Goal: Task Accomplishment & Management: Use online tool/utility

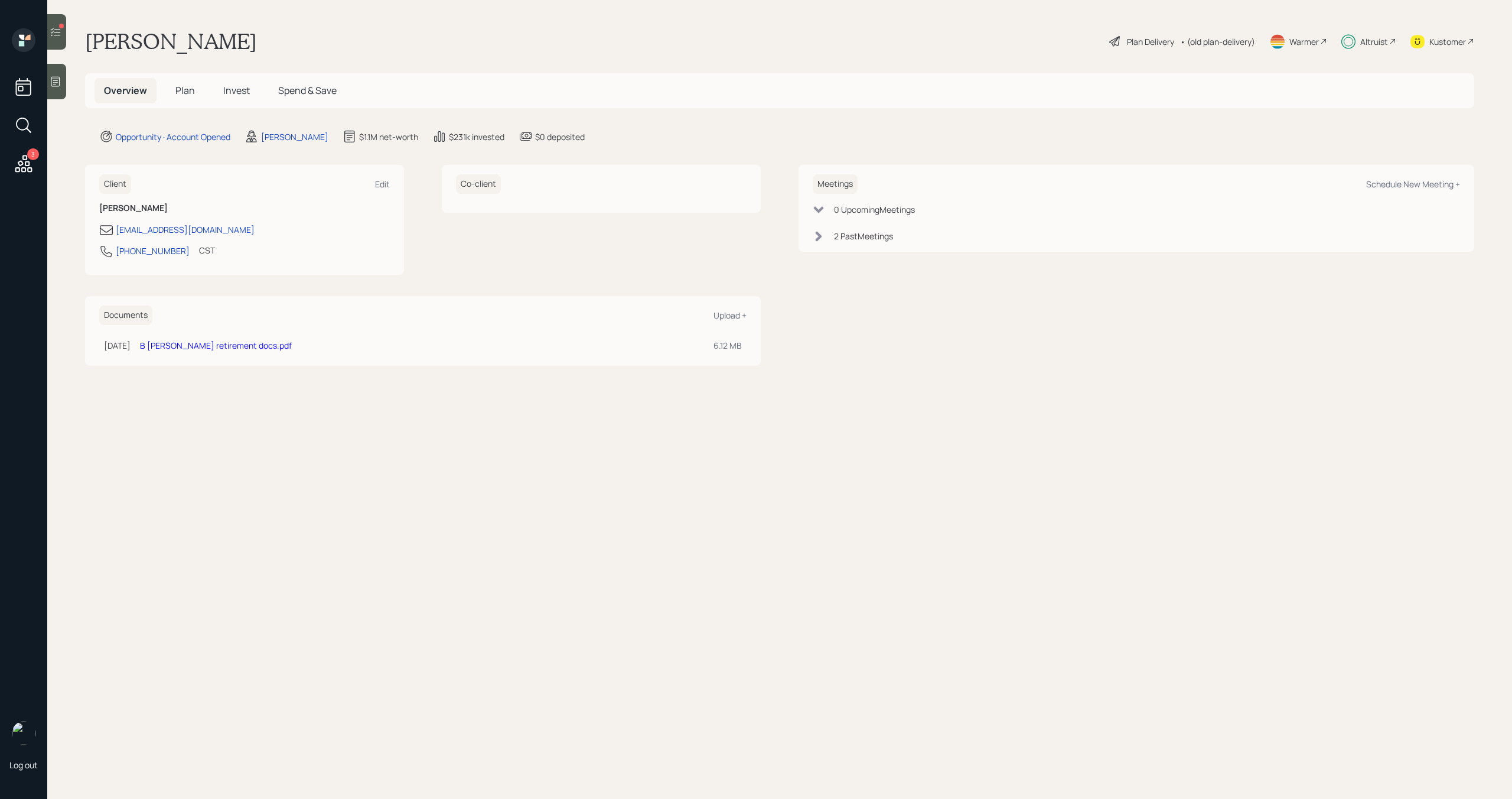
click at [246, 91] on span "Invest" at bounding box center [236, 90] width 27 height 13
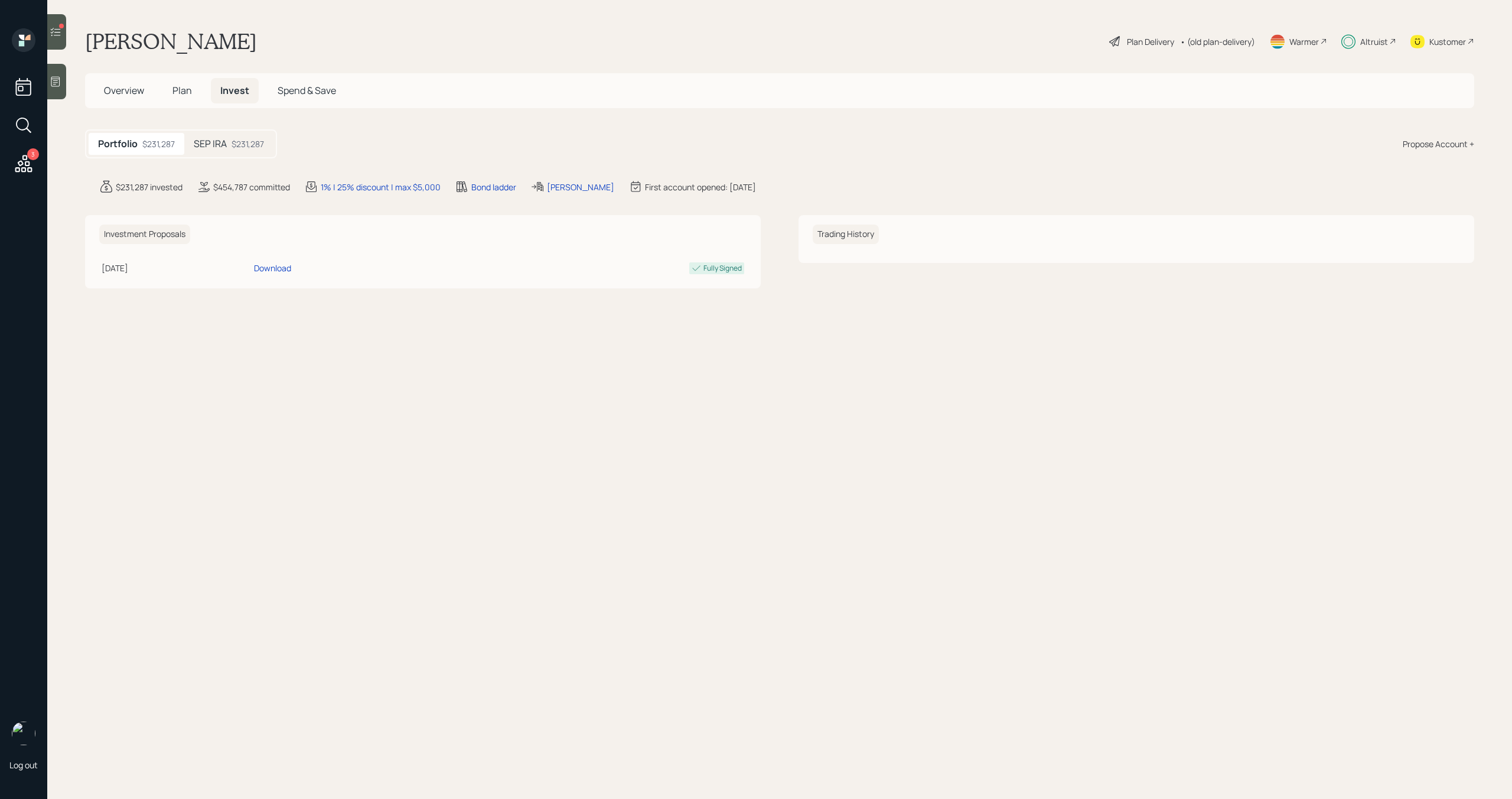
click at [227, 144] on h5 "SEP IRA" at bounding box center [210, 144] width 33 height 11
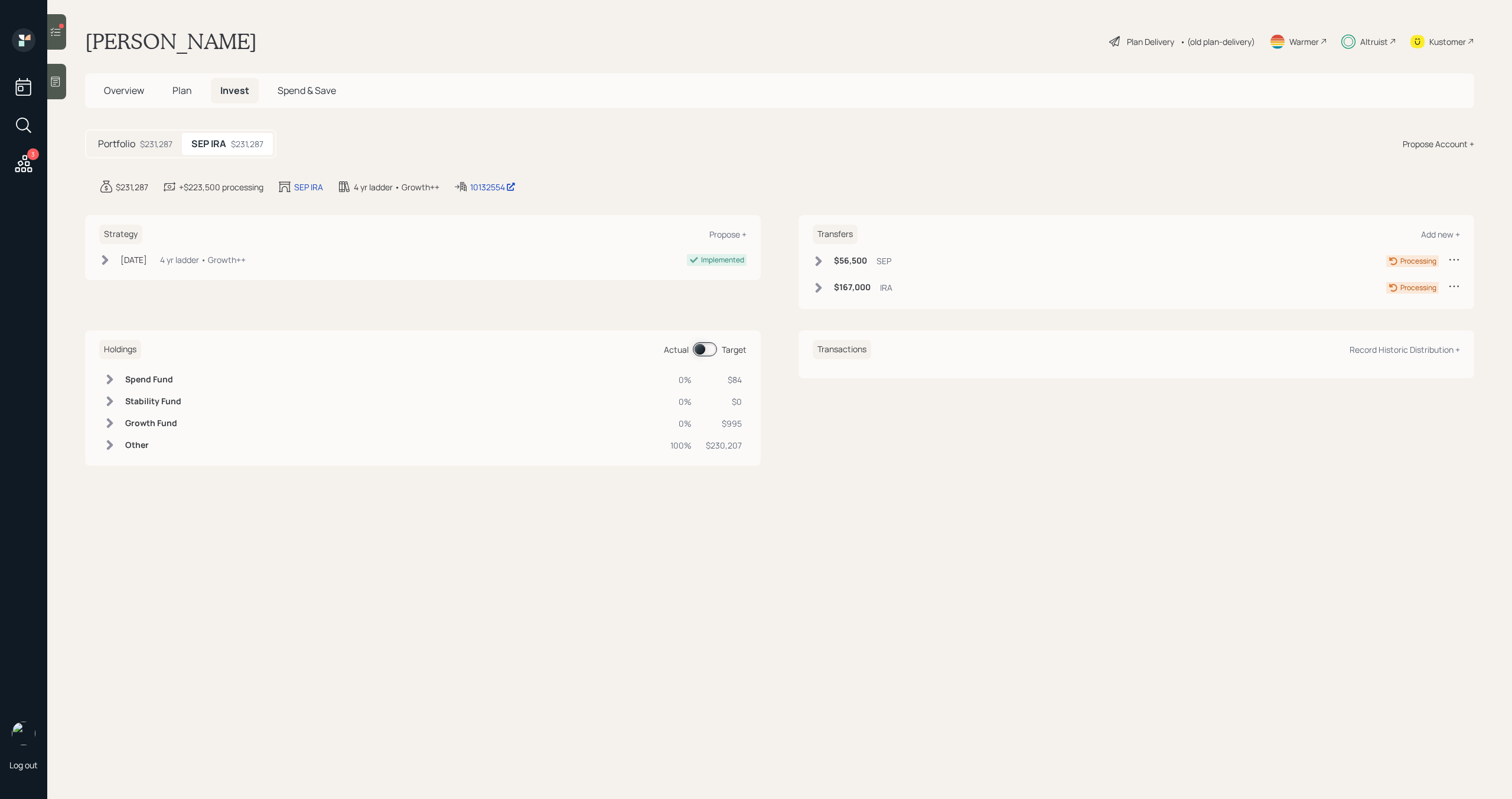
click at [58, 33] on icon at bounding box center [56, 32] width 12 height 12
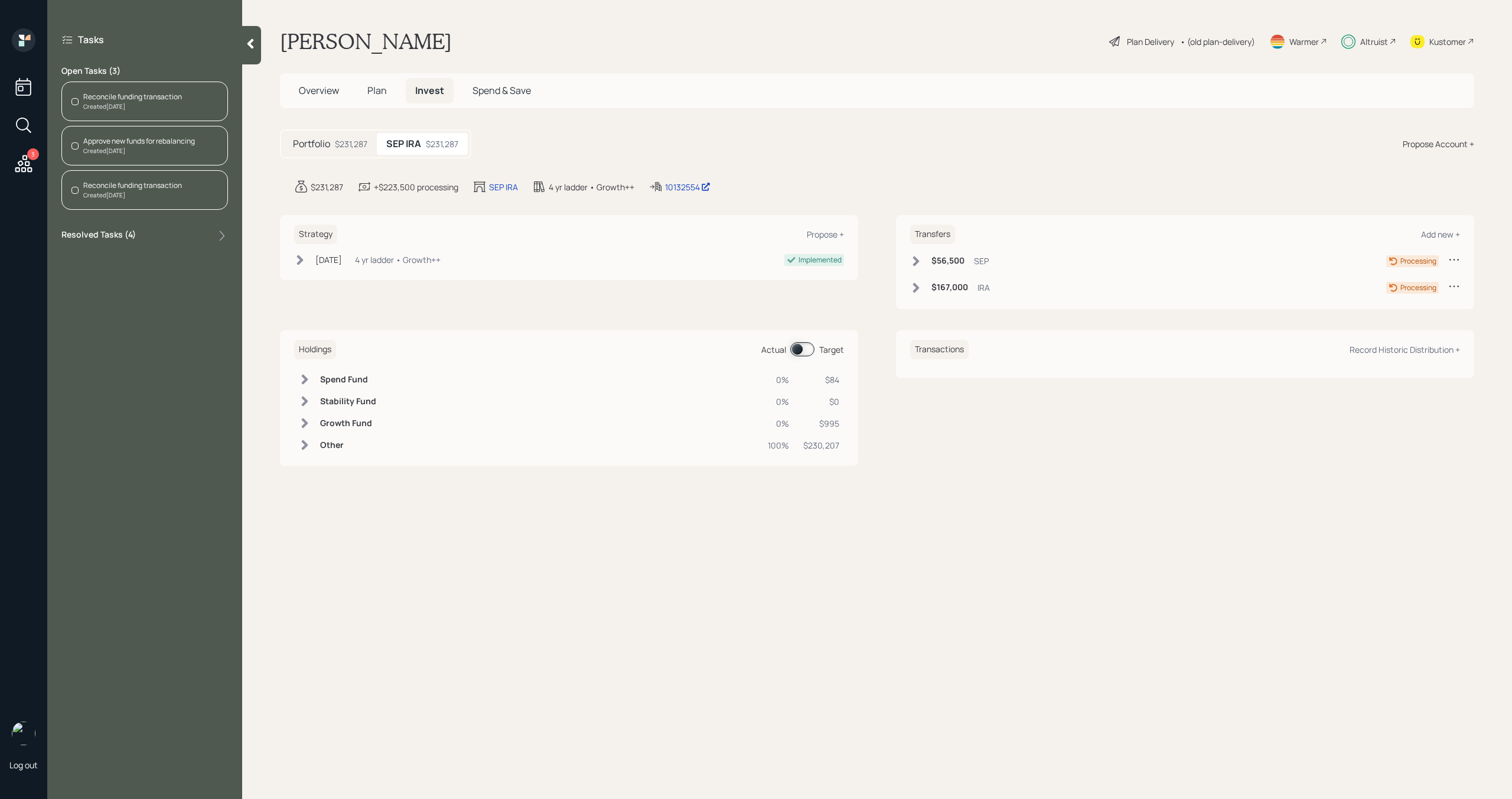
click at [174, 103] on div "Created [DATE]" at bounding box center [132, 106] width 99 height 9
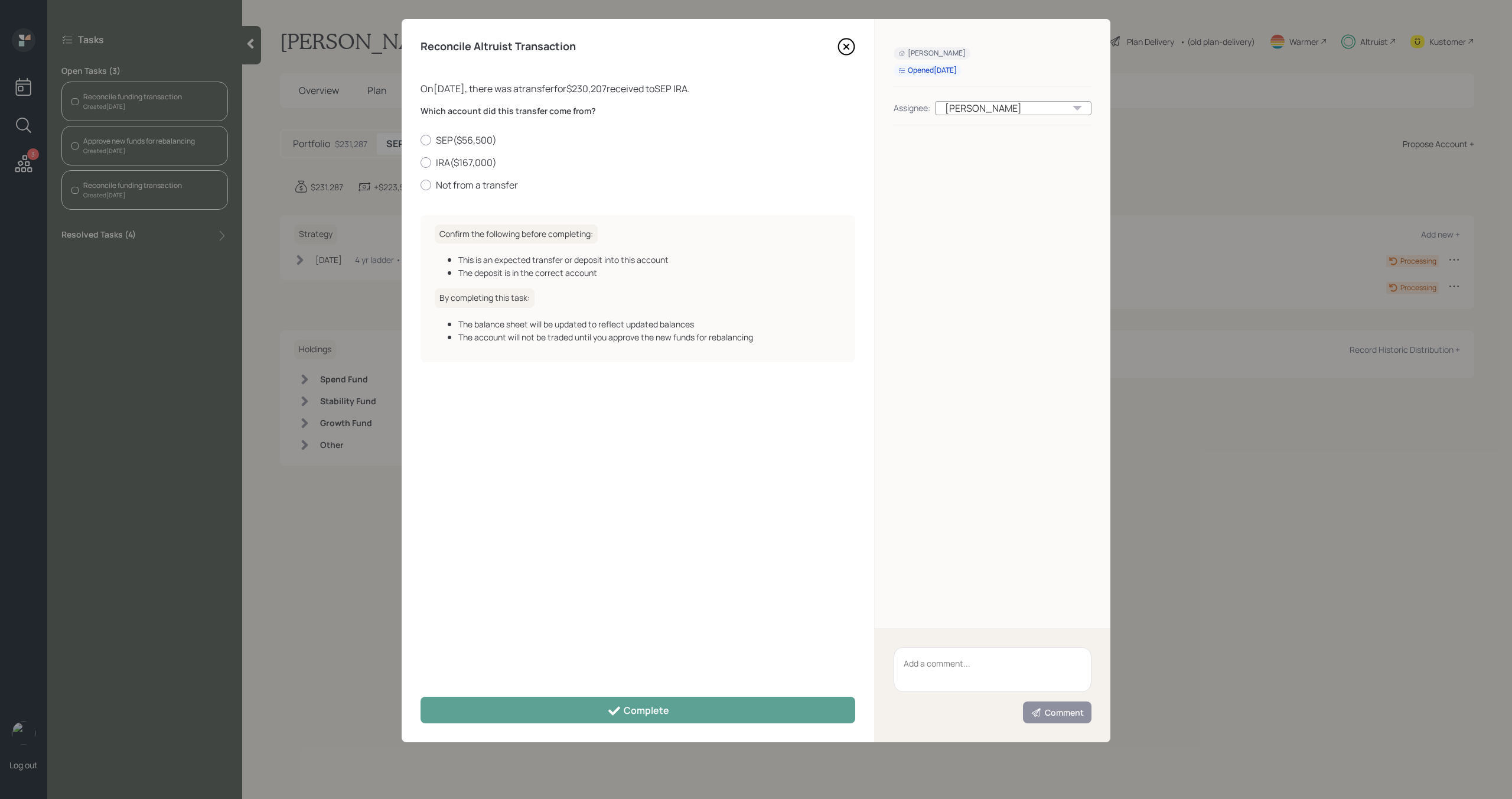
click at [844, 50] on icon at bounding box center [846, 47] width 18 height 18
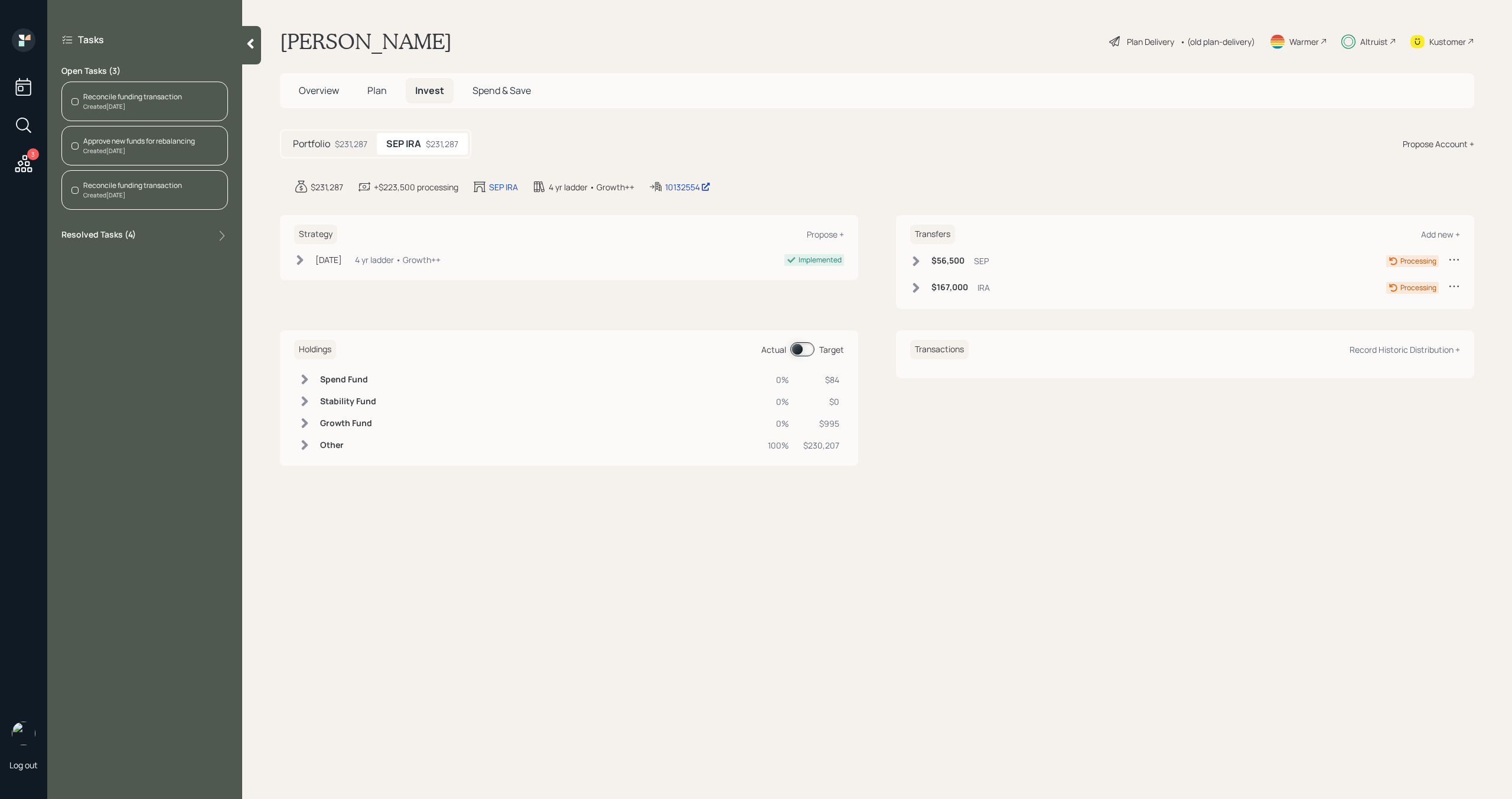
click at [166, 181] on div "Reconcile funding transaction" at bounding box center [132, 185] width 99 height 11
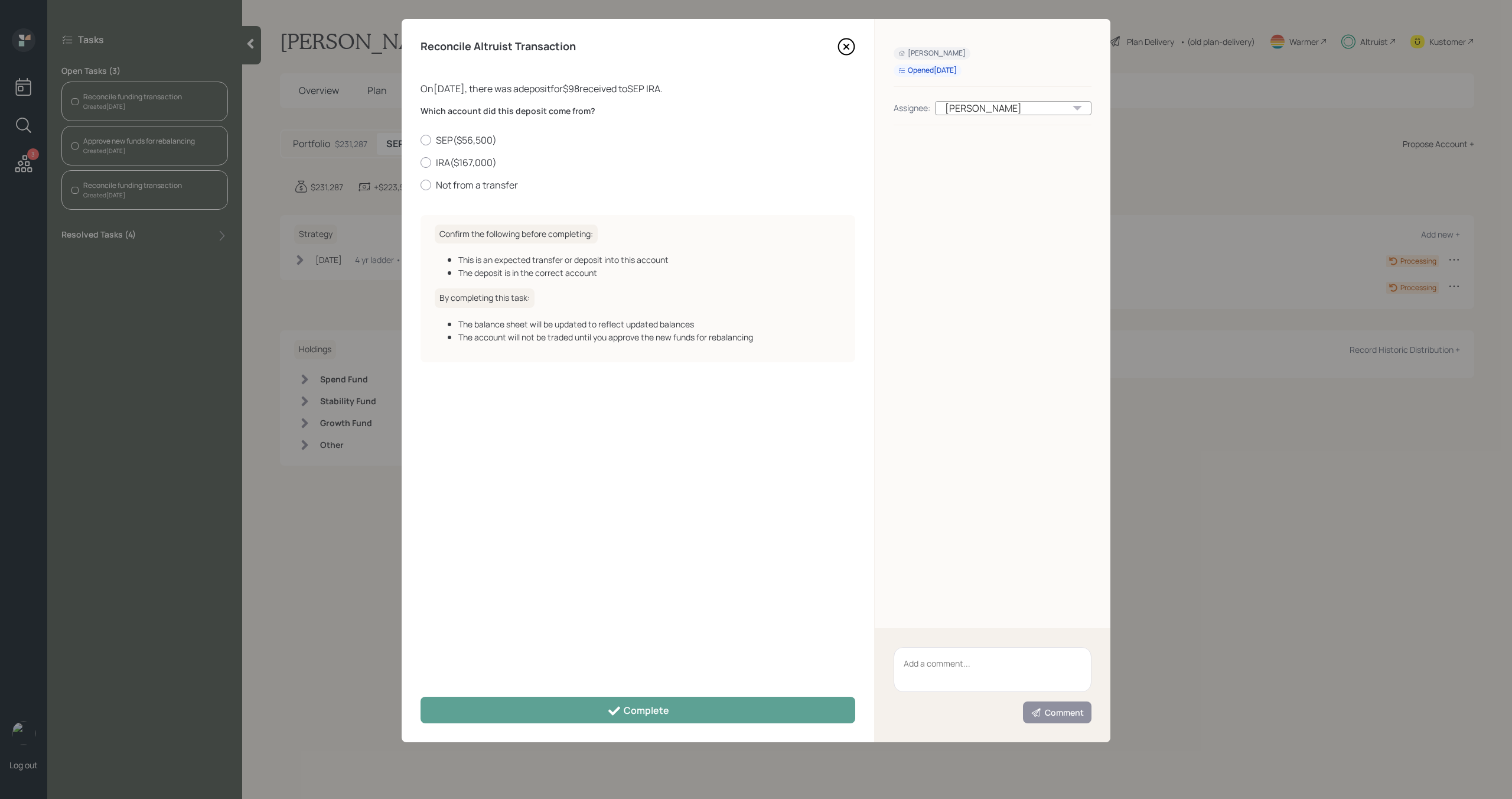
click at [847, 46] on icon at bounding box center [846, 47] width 5 height 5
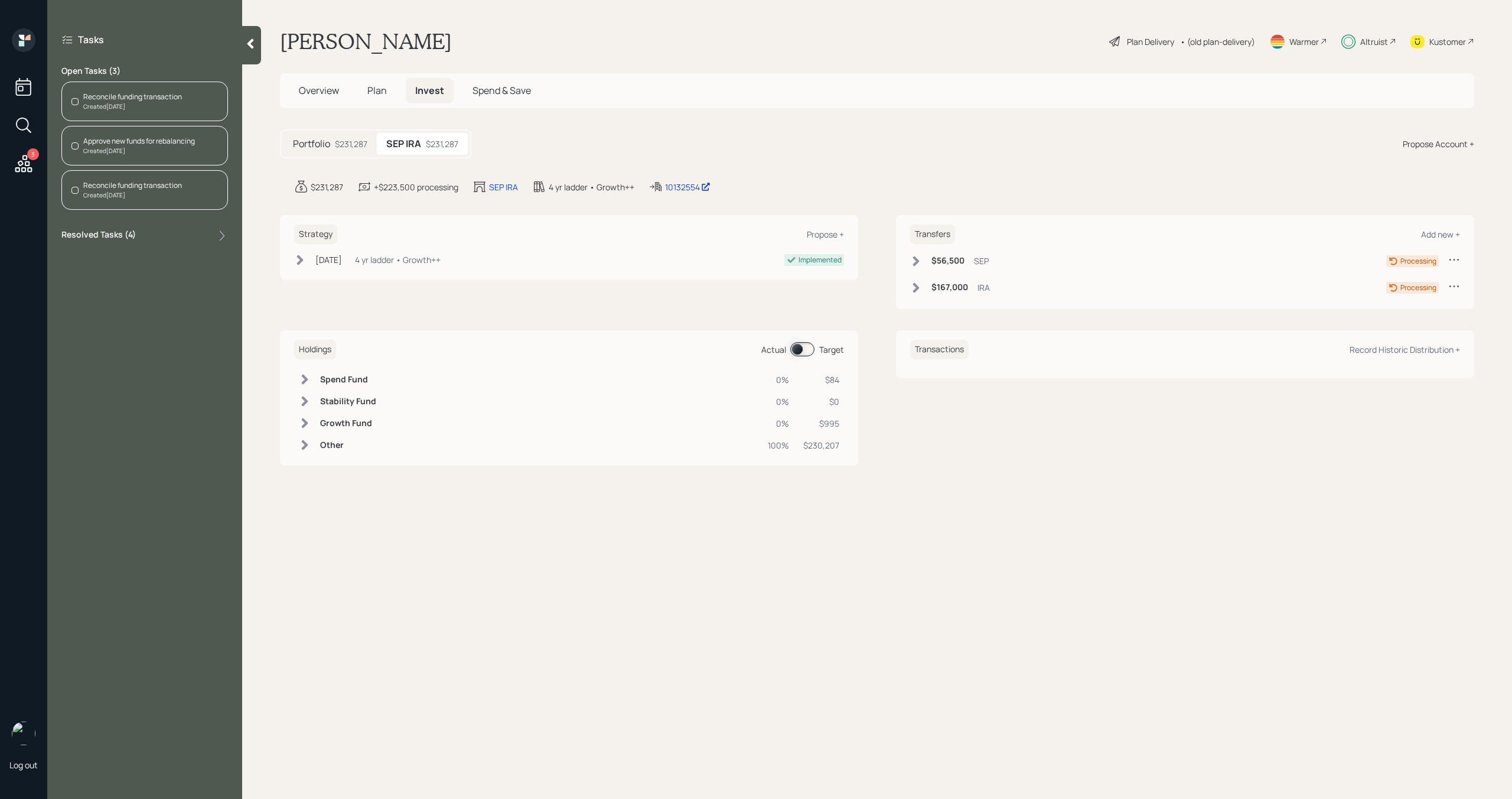
click at [153, 141] on div "Approve new funds for rebalancing" at bounding box center [139, 141] width 112 height 11
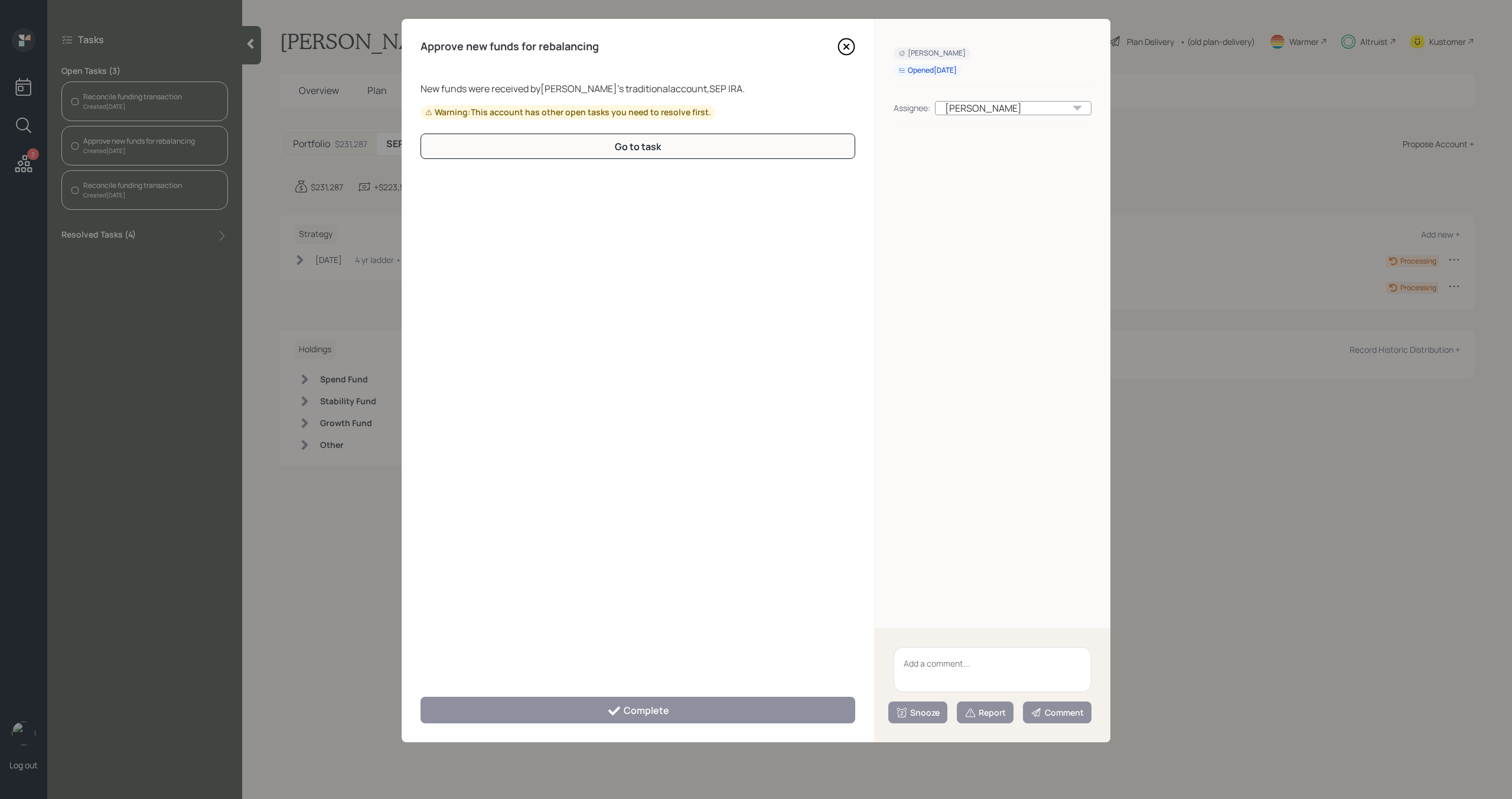
click at [843, 48] on icon at bounding box center [846, 47] width 18 height 18
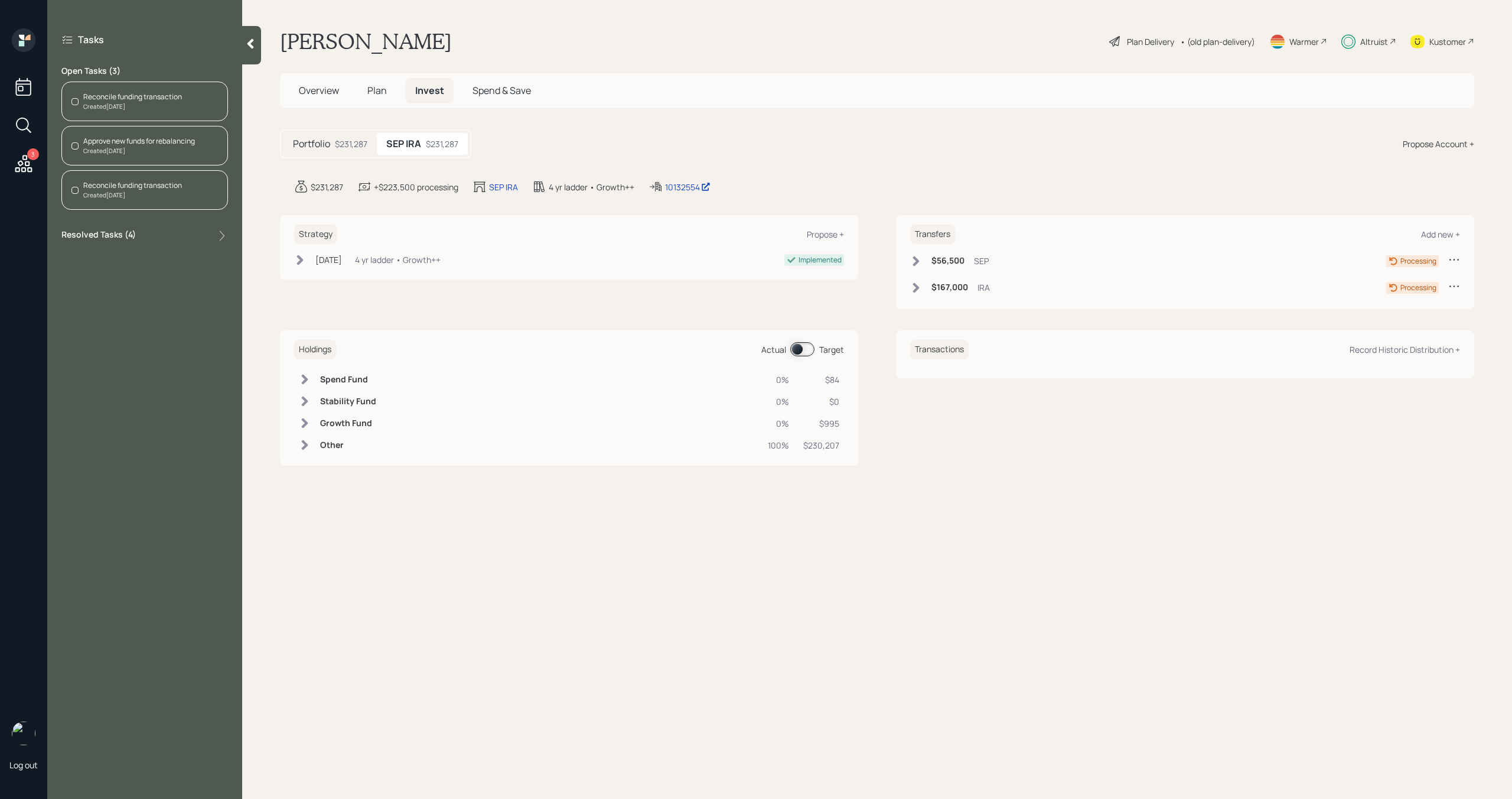
click at [160, 91] on div "Reconcile funding transaction" at bounding box center [132, 97] width 99 height 11
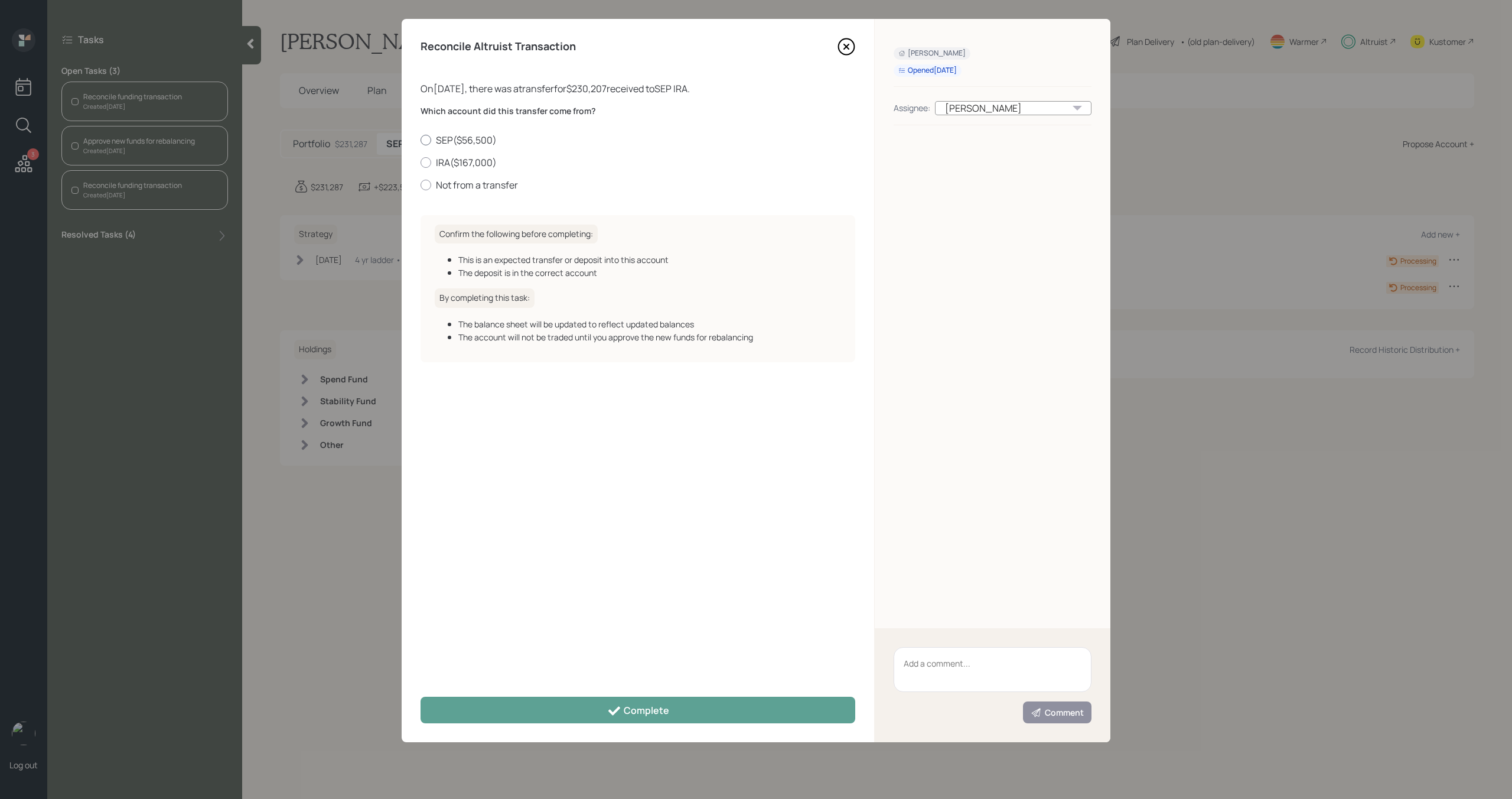
click at [433, 139] on label "SEP ( $56,500 )" at bounding box center [638, 140] width 435 height 13
click at [420, 140] on input "SEP ( $56,500 )" at bounding box center [420, 140] width 1 height 1
radio input "true"
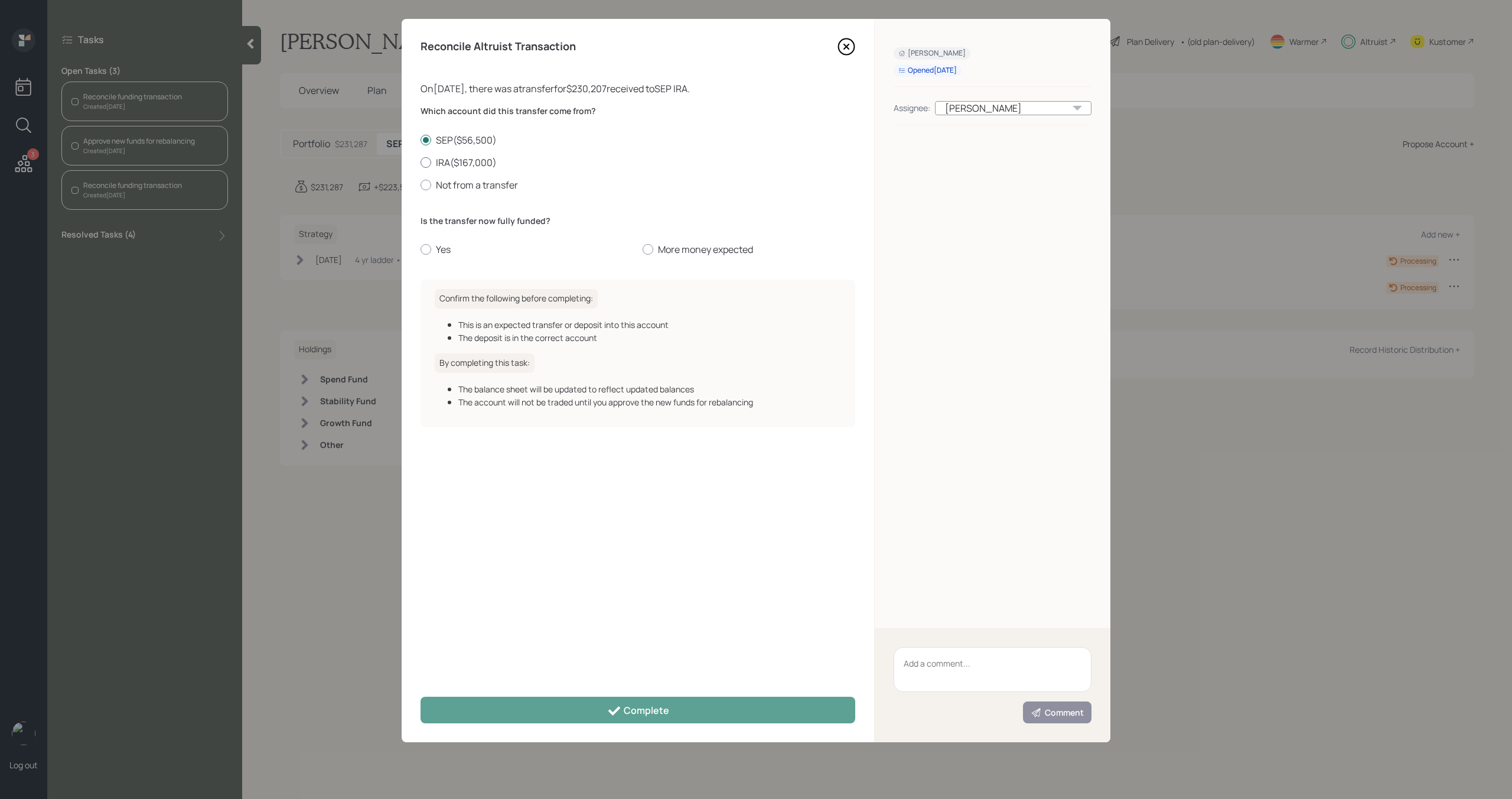
click at [433, 161] on label "IRA ( $167,000 )" at bounding box center [638, 163] width 435 height 13
click at [420, 162] on input "IRA ( $167,000 )" at bounding box center [420, 162] width 1 height 1
radio input "true"
click at [851, 50] on icon at bounding box center [846, 47] width 18 height 18
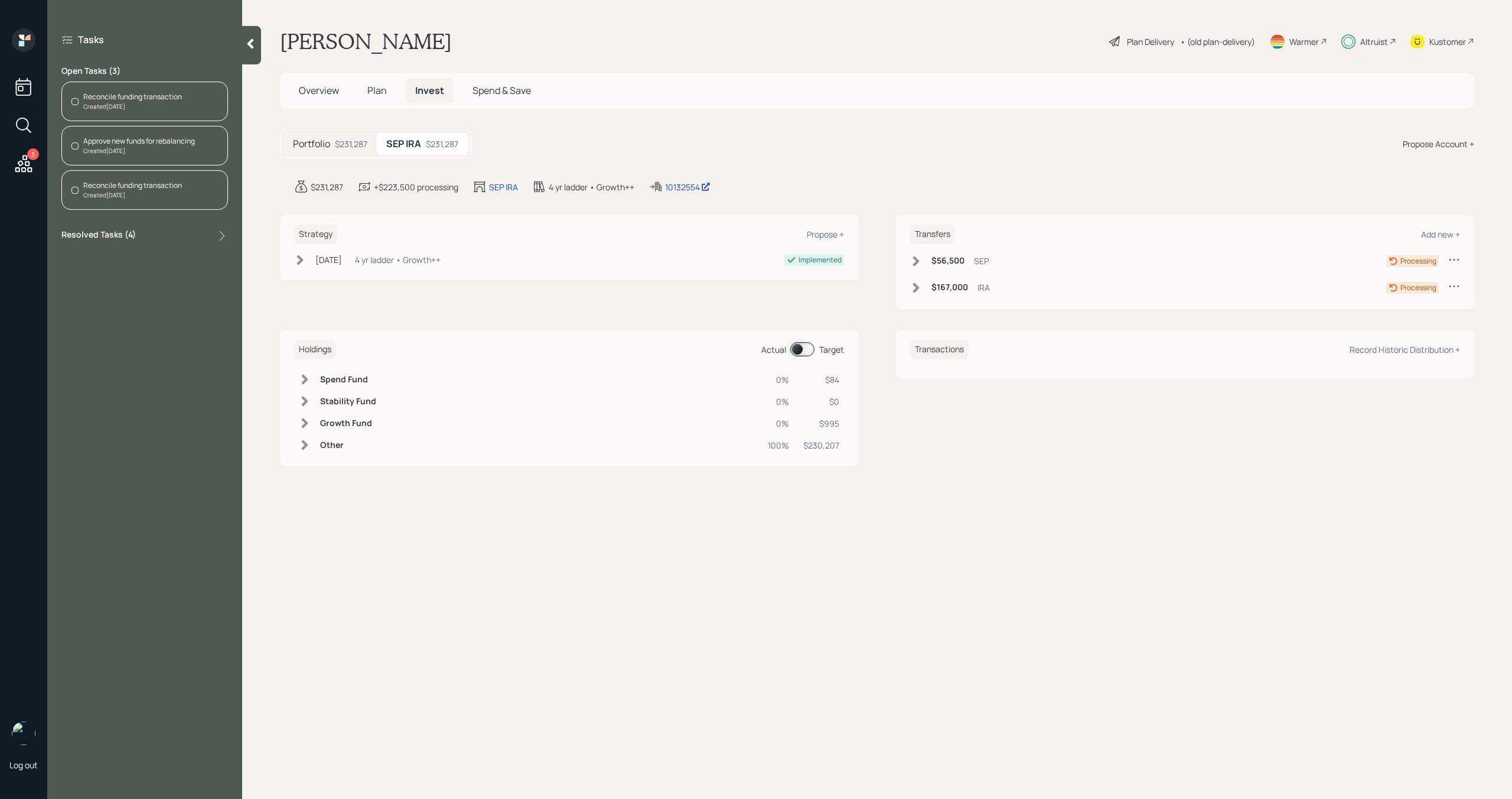
click at [1379, 42] on div "Altruist" at bounding box center [1374, 42] width 28 height 12
click at [215, 99] on div "Reconcile funding transaction Created [DATE]" at bounding box center [144, 101] width 166 height 40
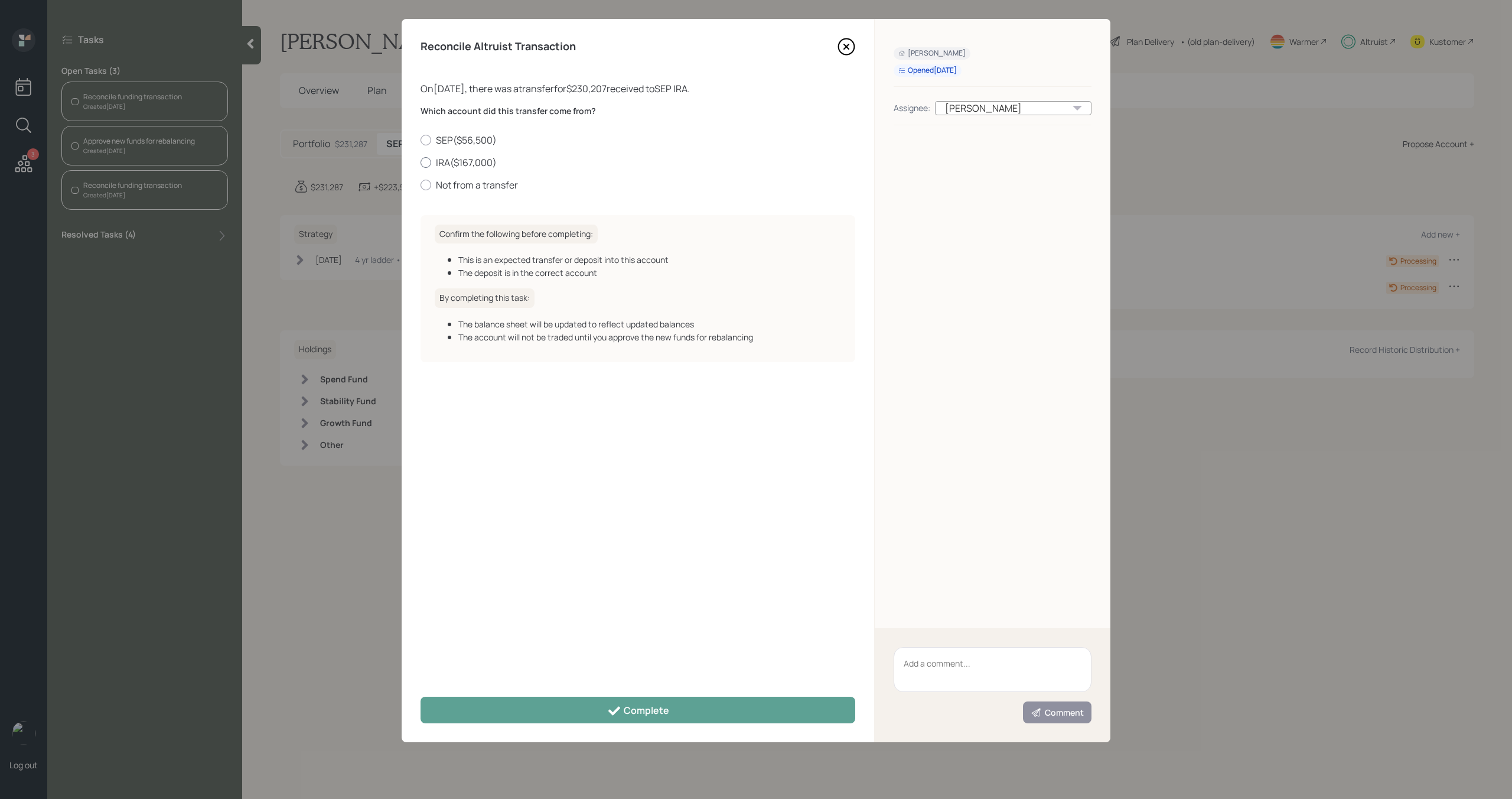
click at [435, 160] on label "IRA ( $167,000 )" at bounding box center [638, 163] width 435 height 13
click at [420, 162] on input "IRA ( $167,000 )" at bounding box center [420, 162] width 1 height 1
radio input "true"
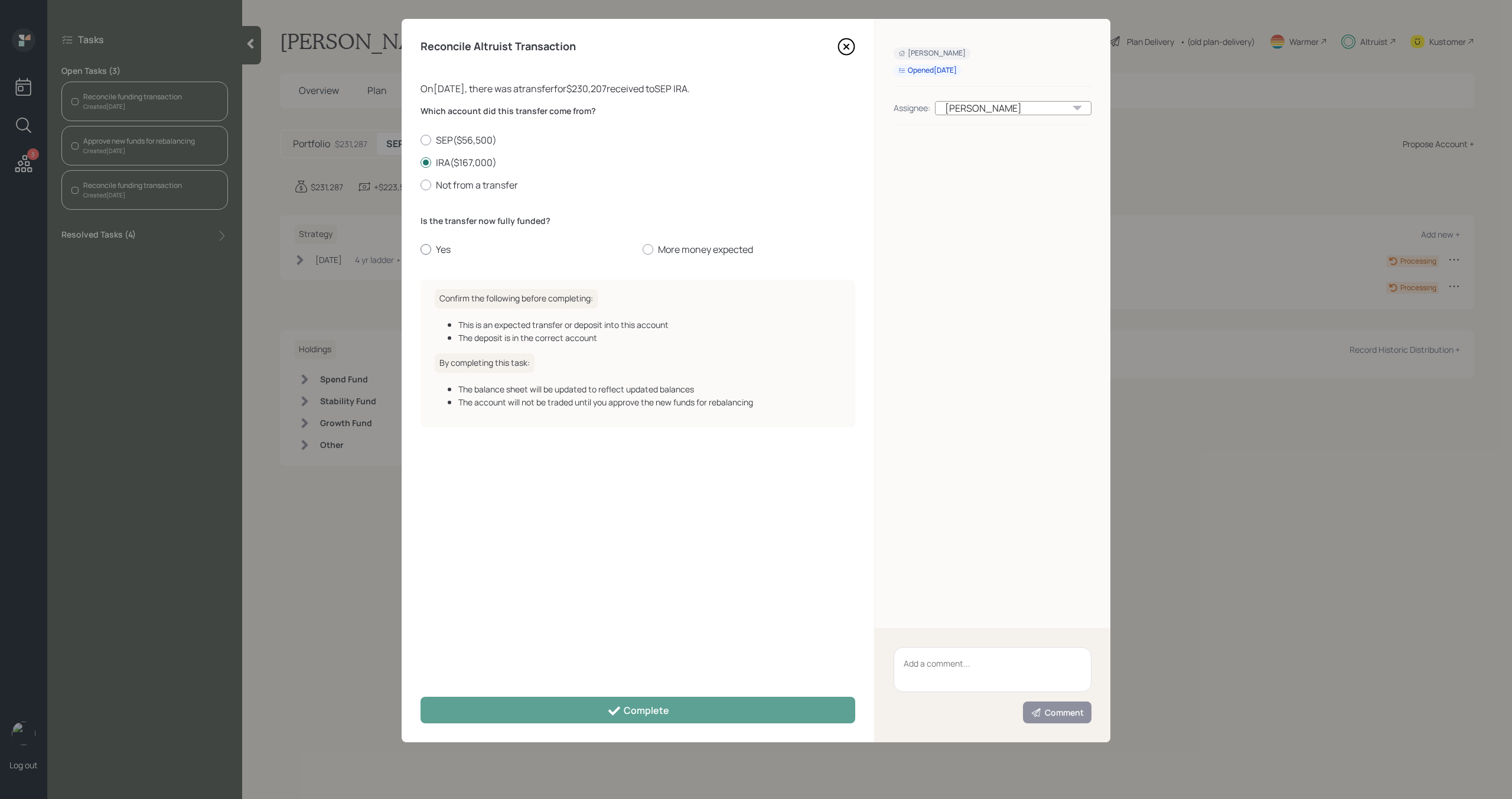
click at [429, 252] on div at bounding box center [426, 250] width 11 height 11
click at [420, 250] on input "Yes" at bounding box center [420, 250] width 1 height 1
radio input "true"
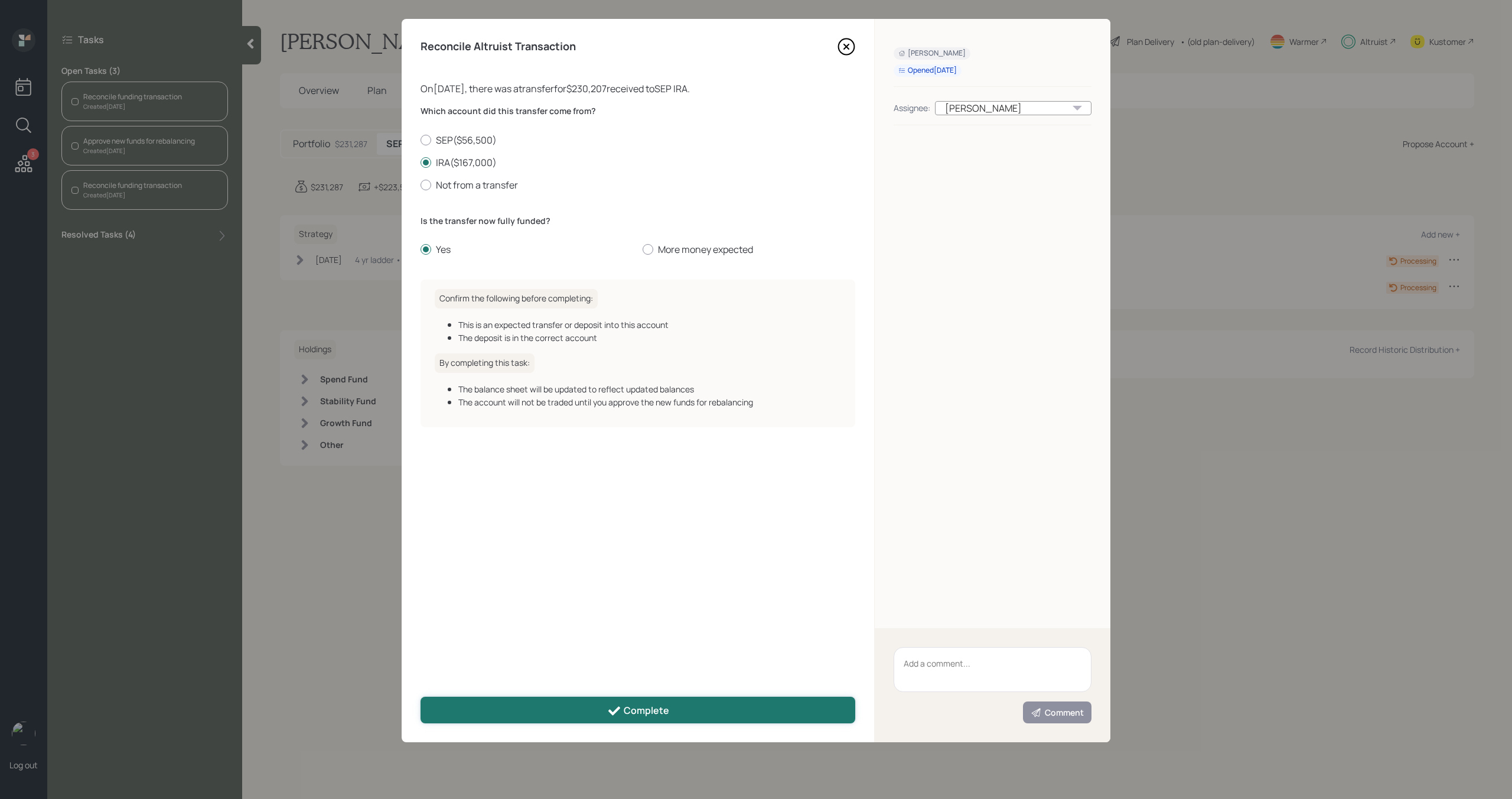
click at [568, 713] on button "Complete" at bounding box center [638, 710] width 435 height 27
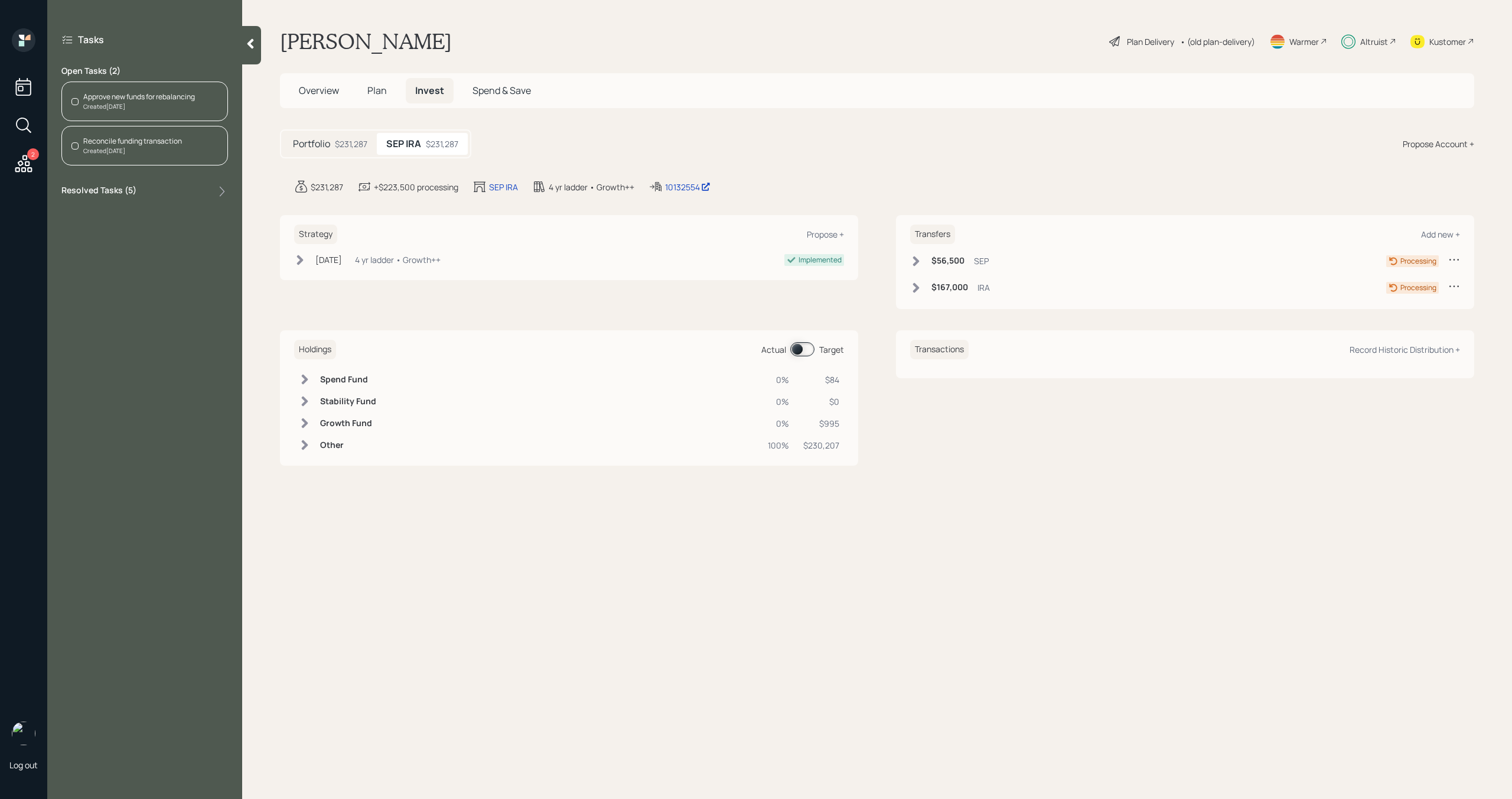
click at [207, 149] on div "Reconcile funding transaction Created [DATE]" at bounding box center [144, 146] width 166 height 40
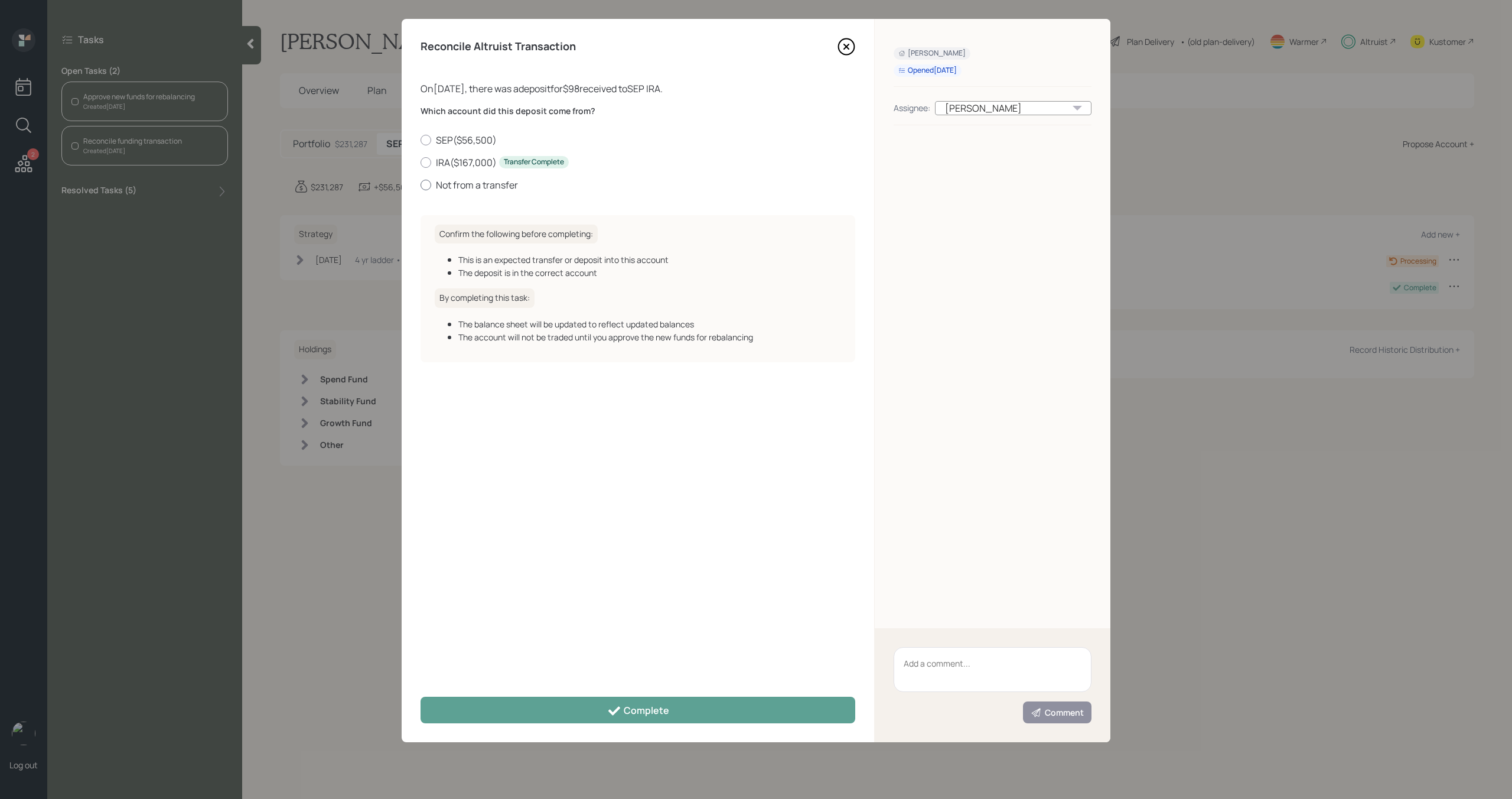
click at [446, 184] on label "Not from a transfer" at bounding box center [638, 185] width 435 height 13
click at [420, 184] on input "Not from a transfer" at bounding box center [420, 184] width 1 height 1
radio input "true"
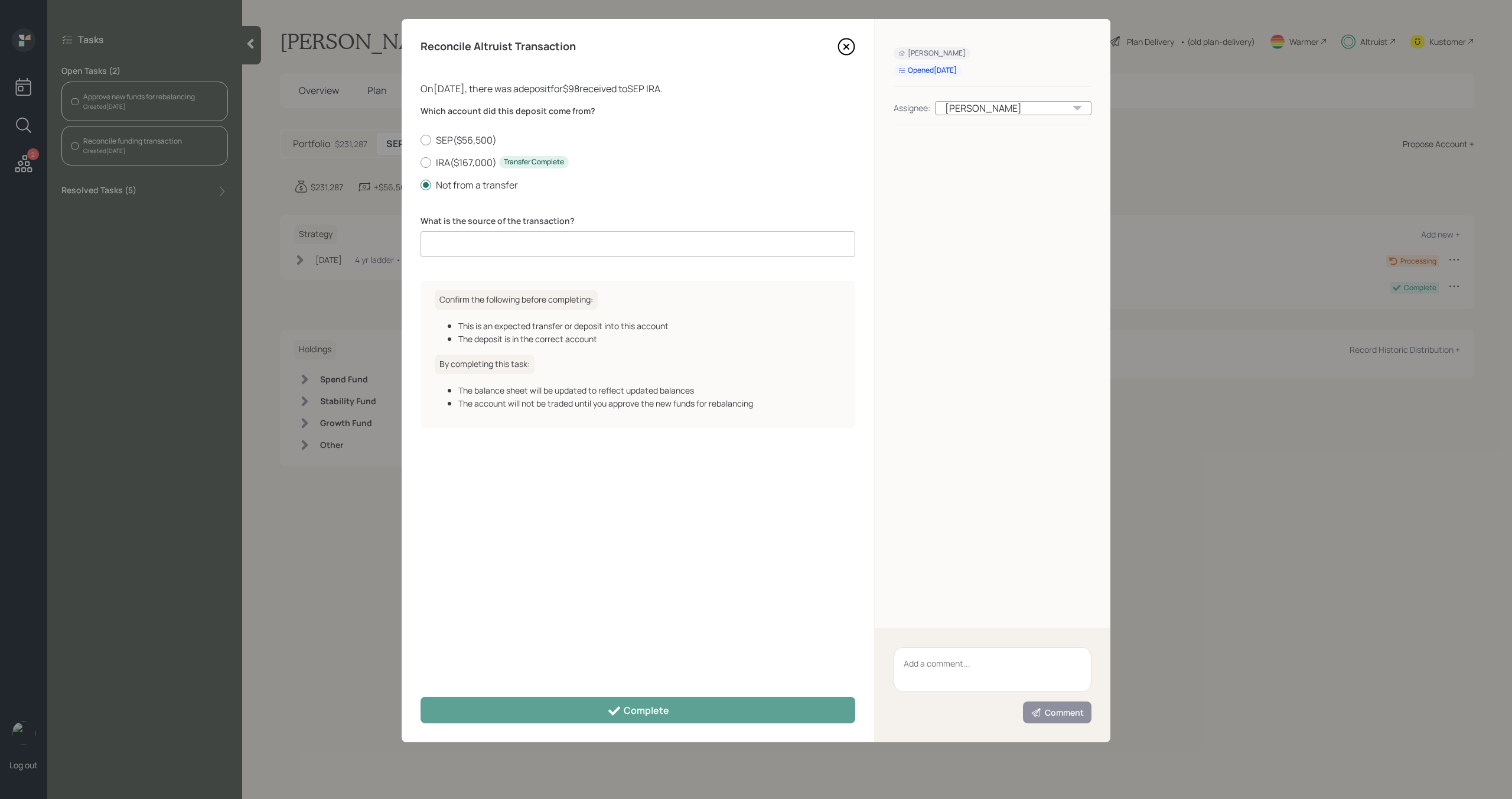
click at [451, 247] on input at bounding box center [638, 244] width 435 height 26
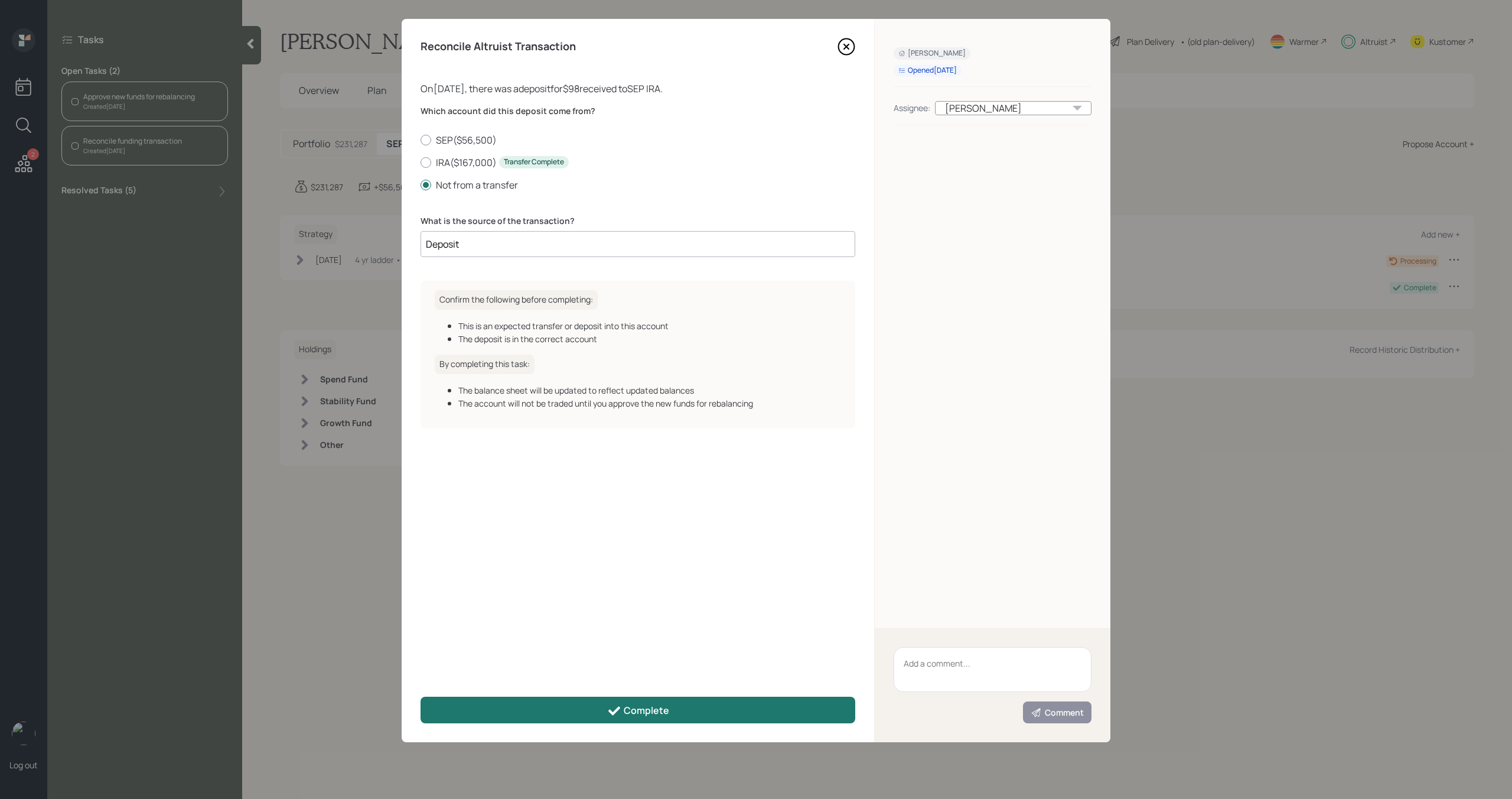
type input "Deposit"
click at [595, 713] on button "Complete" at bounding box center [638, 710] width 435 height 27
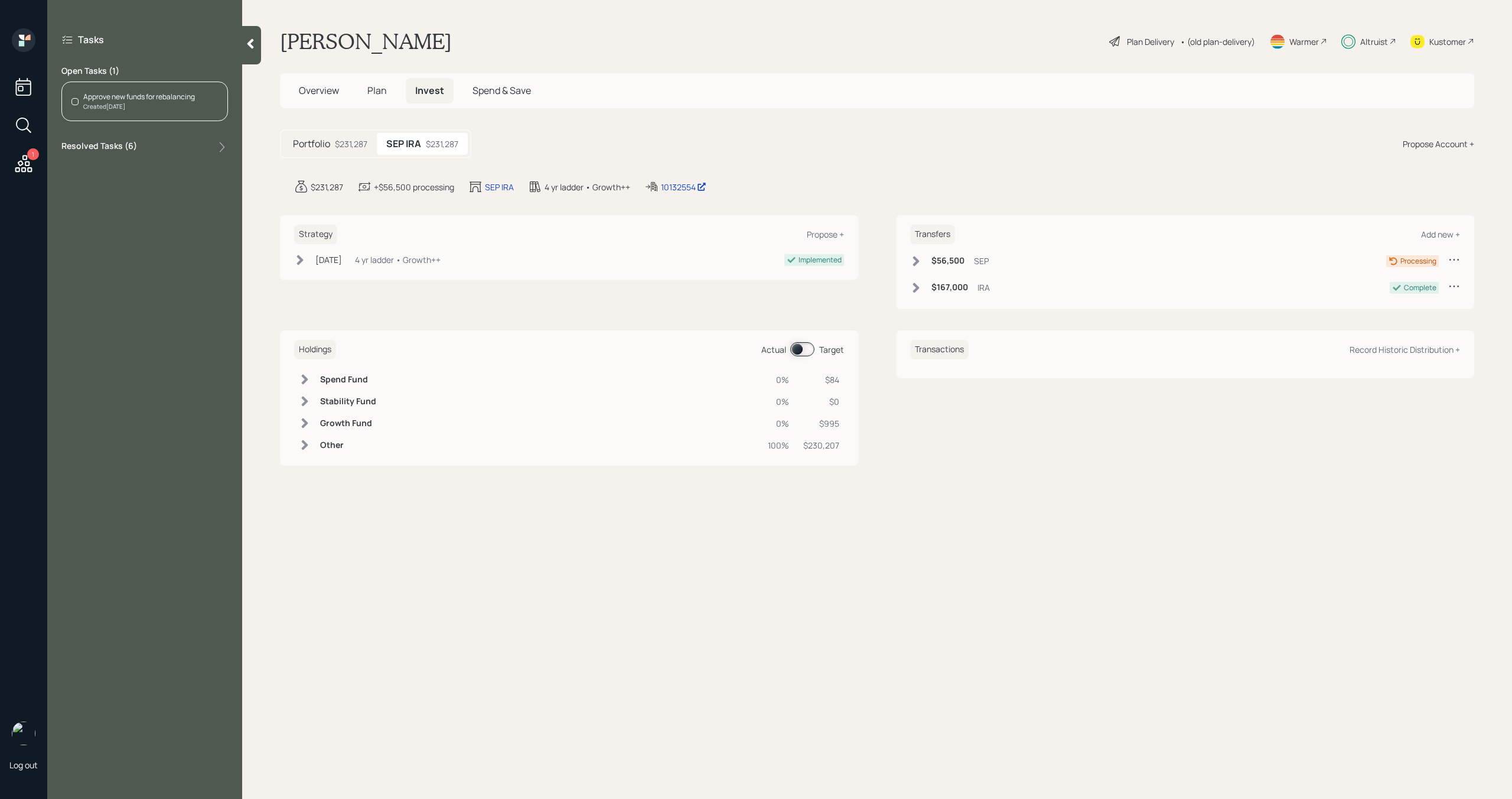
click at [175, 109] on div "Created [DATE]" at bounding box center [139, 106] width 112 height 9
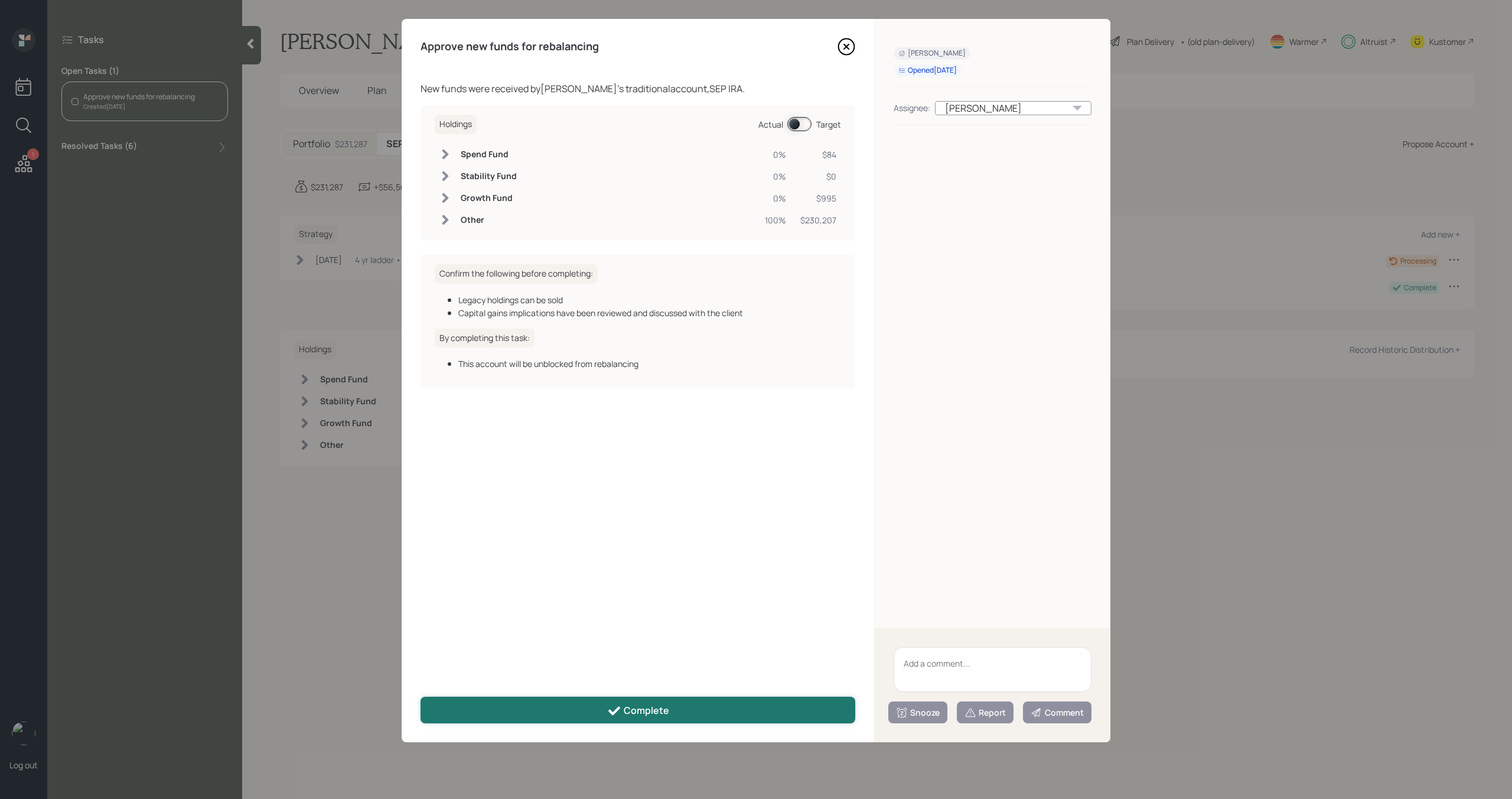
click at [572, 705] on button "Complete" at bounding box center [638, 710] width 435 height 27
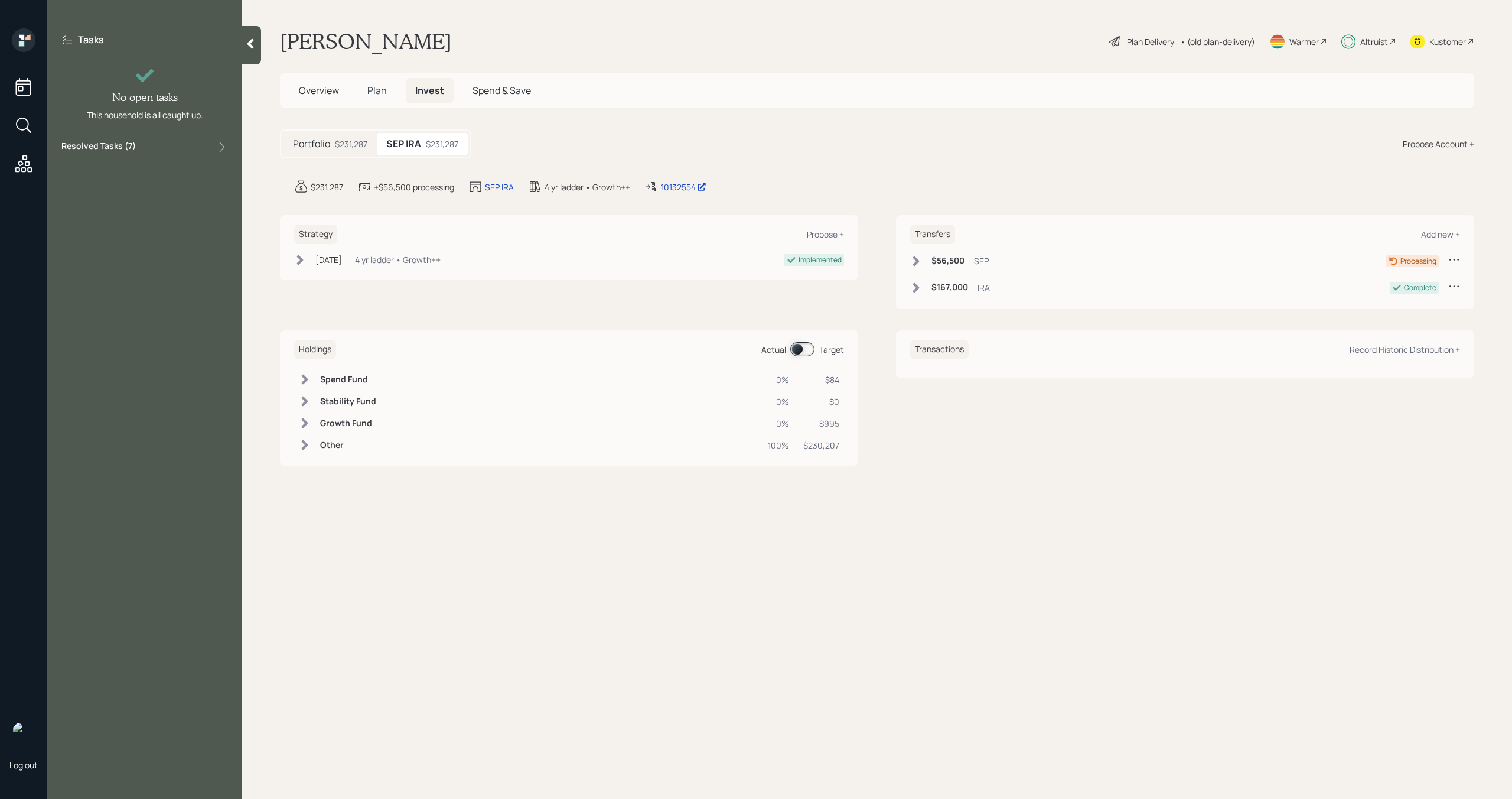
click at [918, 264] on icon at bounding box center [916, 261] width 12 height 12
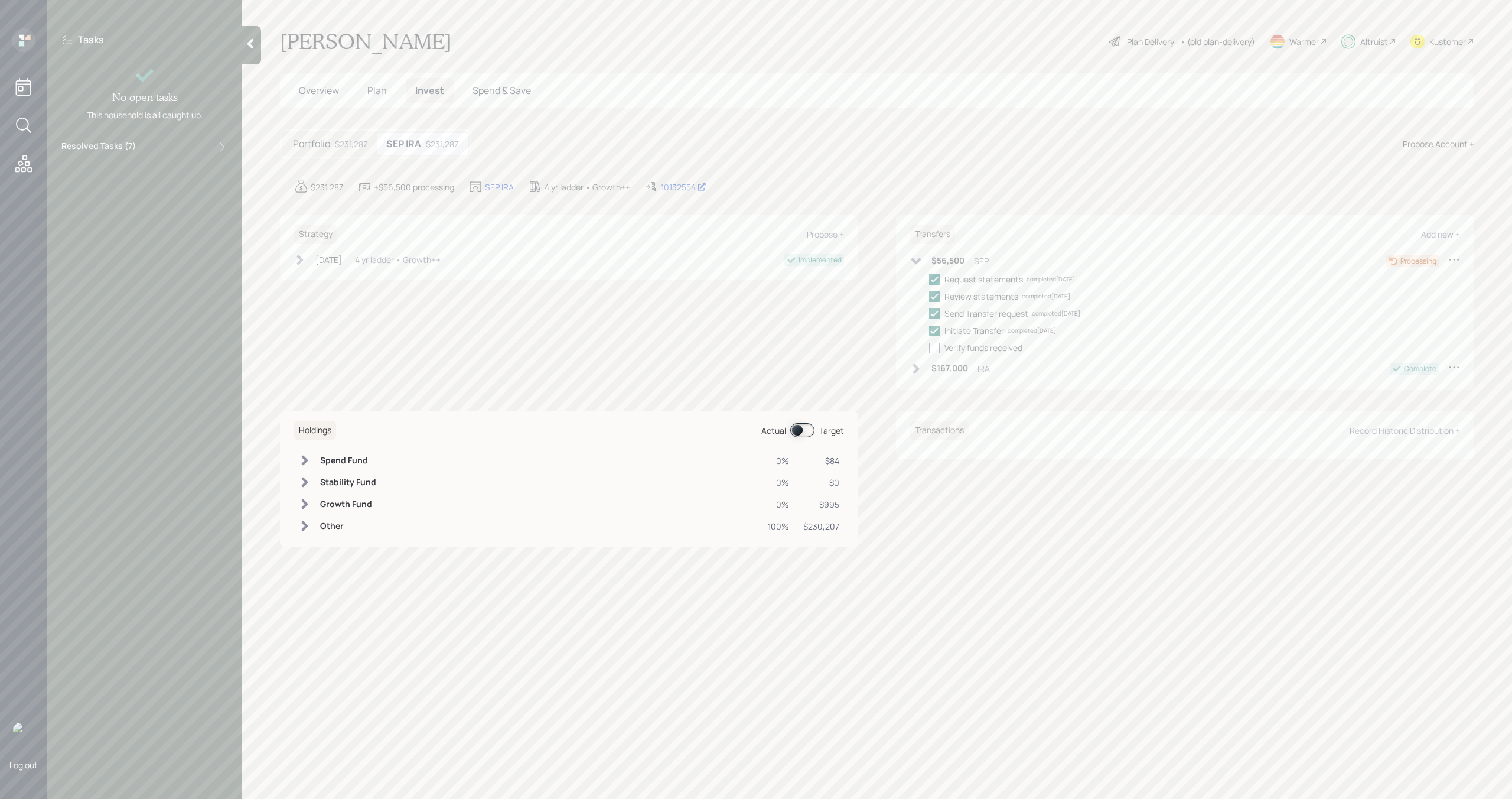
click at [938, 350] on div at bounding box center [935, 348] width 11 height 11
click at [929, 348] on input "checkbox" at bounding box center [929, 348] width 1 height 1
checkbox input "true"
click at [916, 257] on icon at bounding box center [916, 261] width 12 height 12
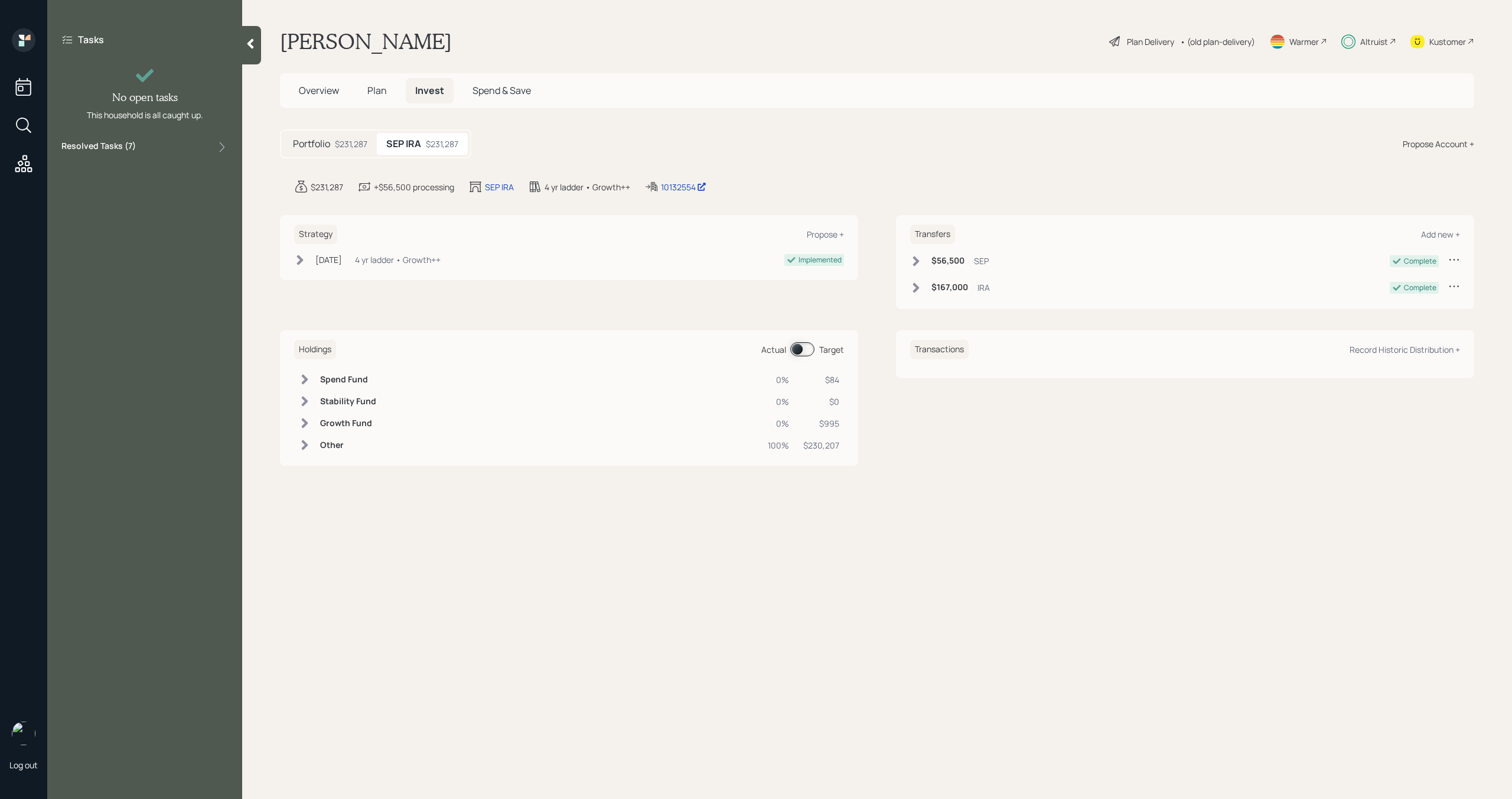
click at [246, 47] on icon at bounding box center [251, 44] width 12 height 12
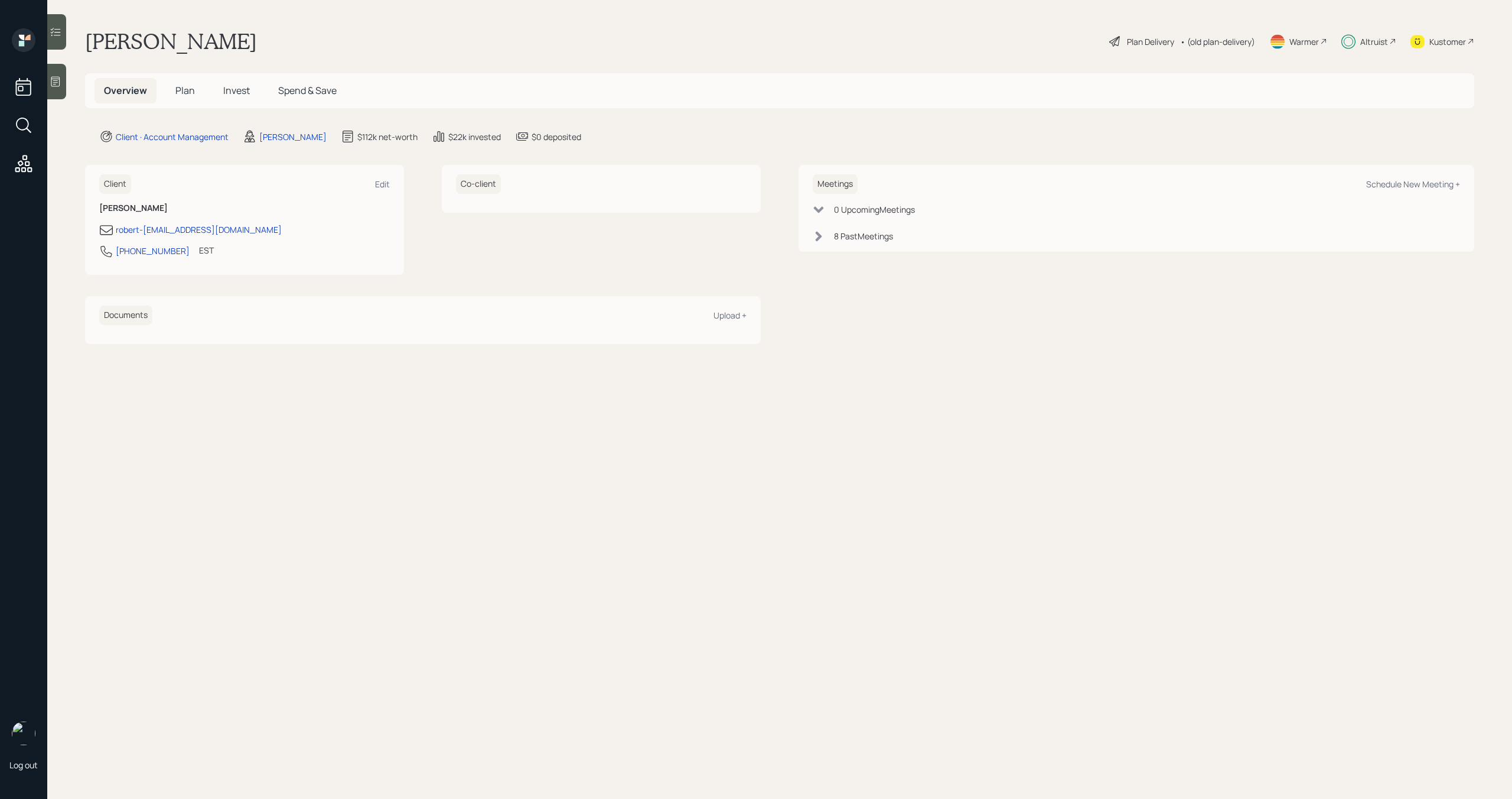
click at [183, 92] on span "Plan" at bounding box center [185, 90] width 20 height 13
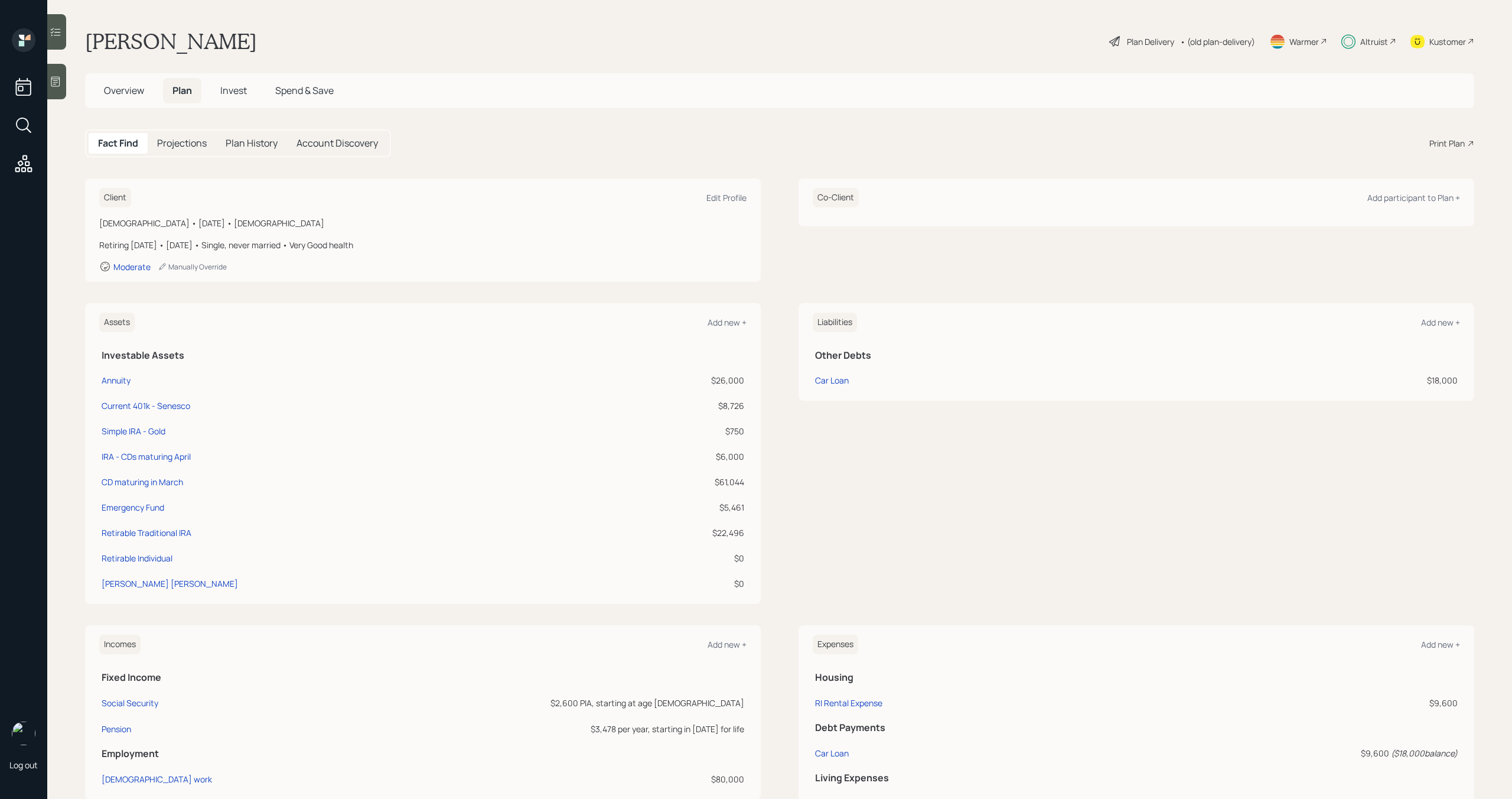
click at [234, 92] on span "Invest" at bounding box center [233, 90] width 27 height 13
